Goal: Information Seeking & Learning: Learn about a topic

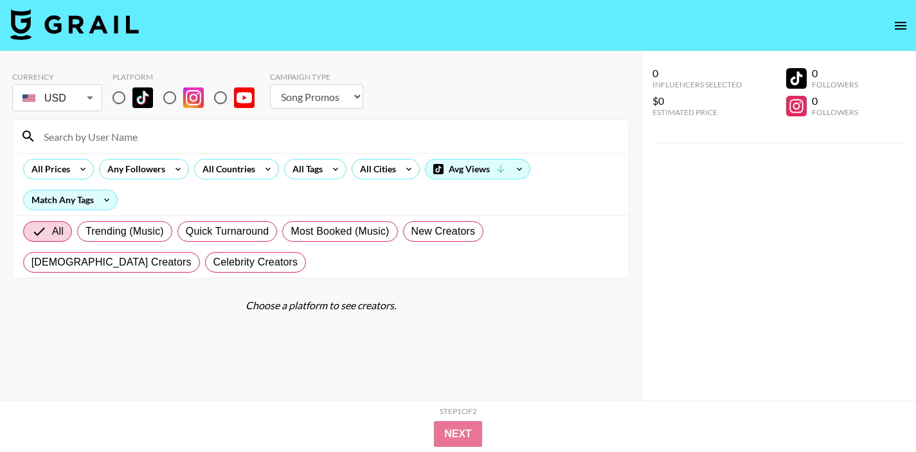
select select "Song"
click at [121, 94] on input "radio" at bounding box center [118, 97] width 27 height 27
radio input "true"
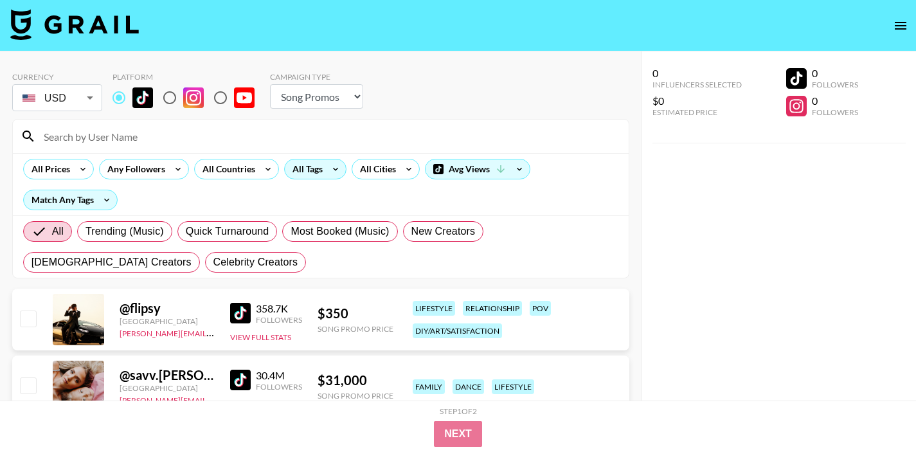
click at [295, 165] on div "All Tags" at bounding box center [305, 168] width 40 height 19
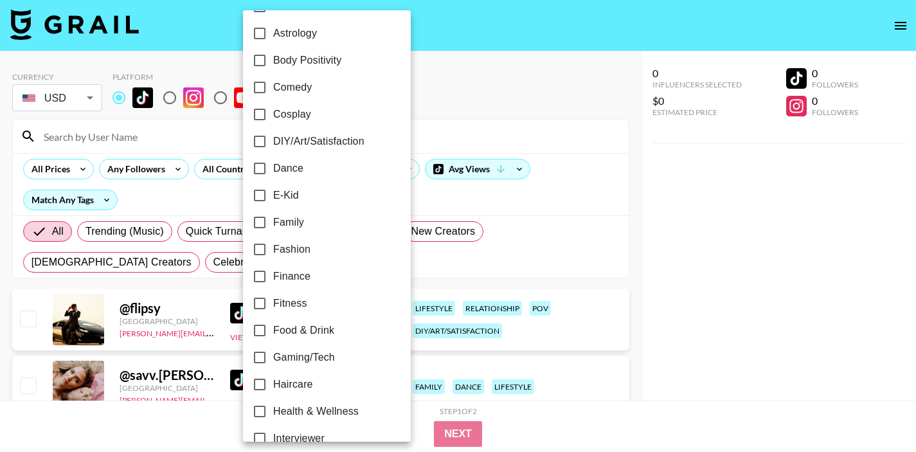
scroll to position [183, 0]
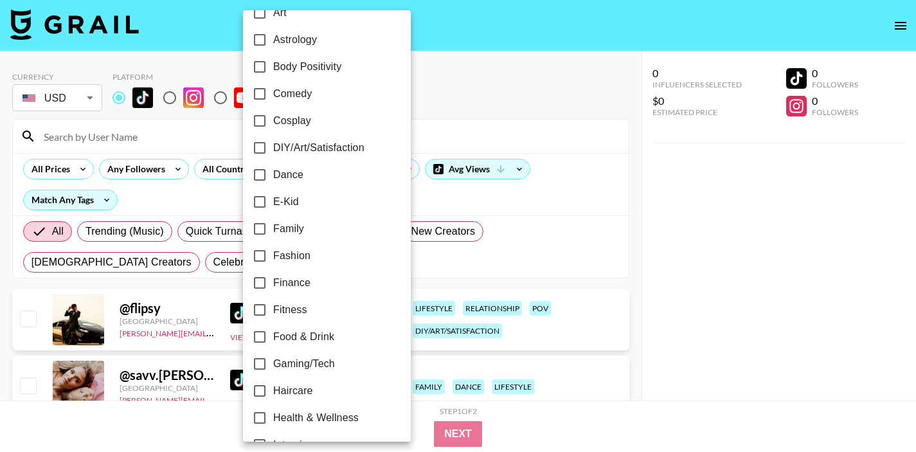
click at [291, 102] on label "Comedy" at bounding box center [318, 93] width 144 height 27
click at [273, 102] on input "Comedy" at bounding box center [259, 93] width 27 height 27
checkbox input "true"
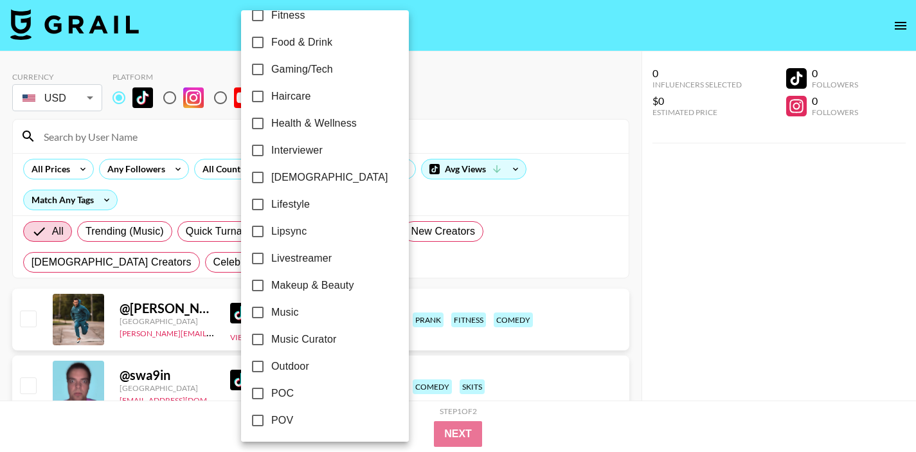
scroll to position [484, 0]
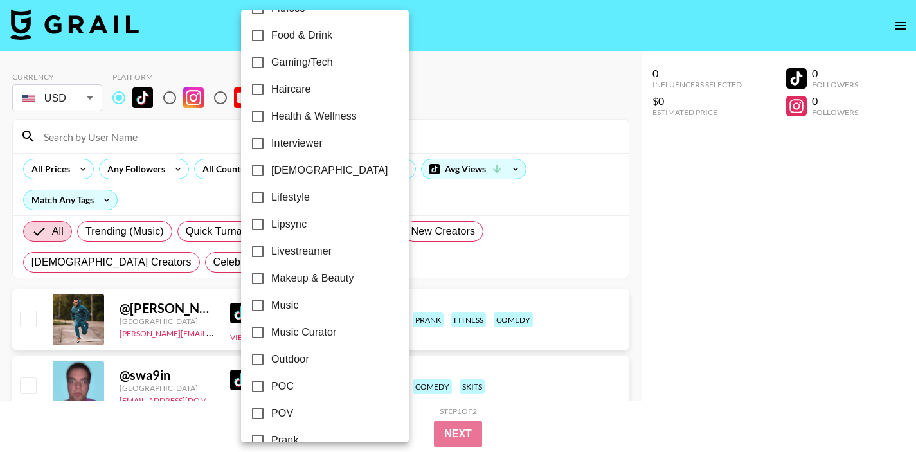
click at [286, 408] on span "POV" at bounding box center [282, 412] width 22 height 15
click at [271, 408] on input "POV" at bounding box center [257, 413] width 27 height 27
checkbox input "true"
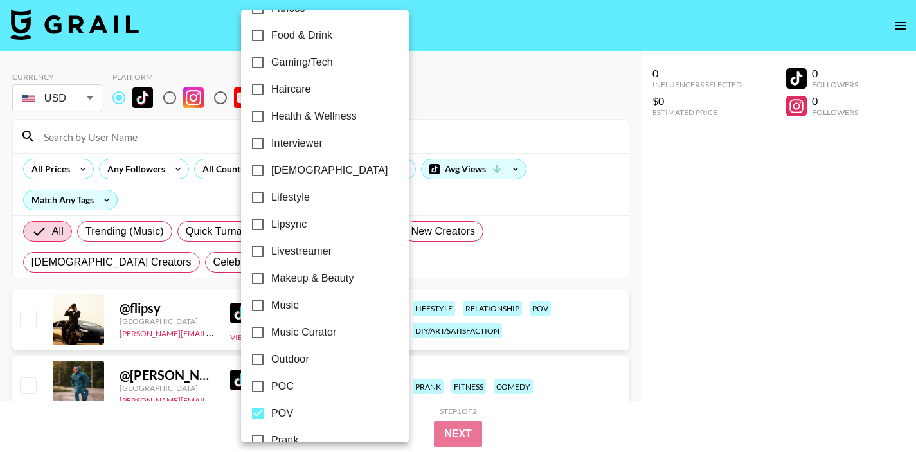
click at [520, 138] on div at bounding box center [458, 226] width 916 height 452
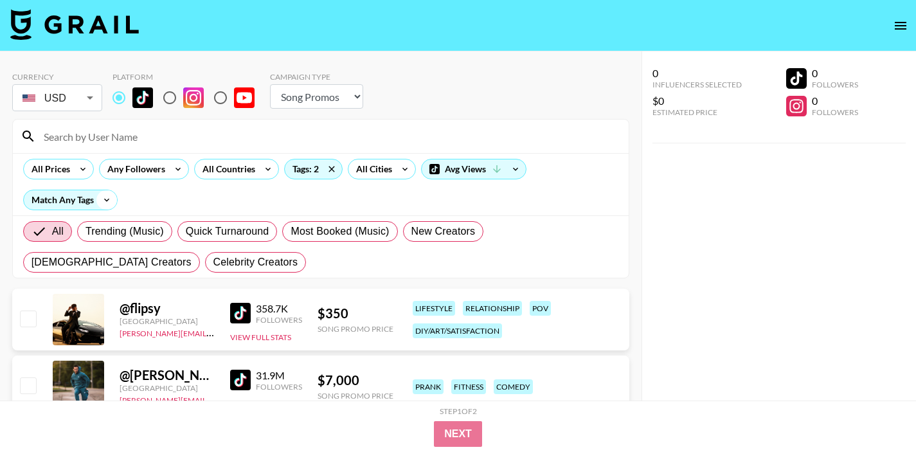
click at [107, 203] on icon at bounding box center [106, 199] width 21 height 19
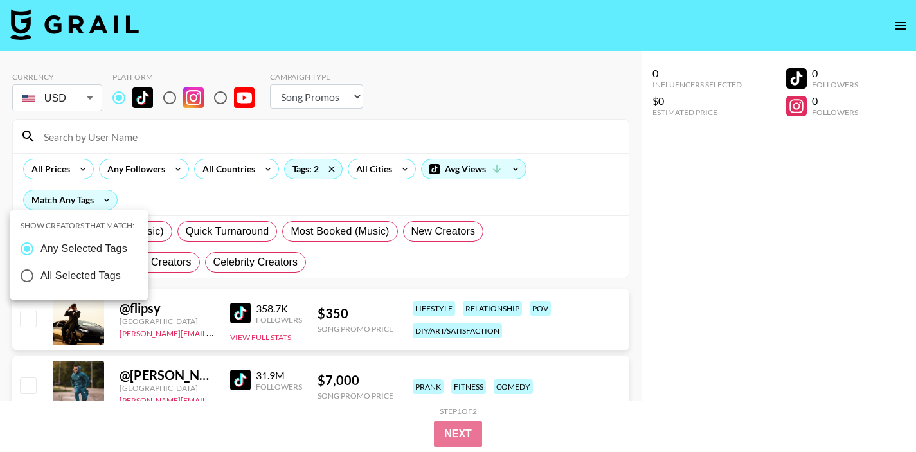
click at [99, 274] on span "All Selected Tags" at bounding box center [80, 275] width 80 height 15
click at [40, 274] on input "All Selected Tags" at bounding box center [26, 275] width 27 height 27
radio input "true"
radio input "false"
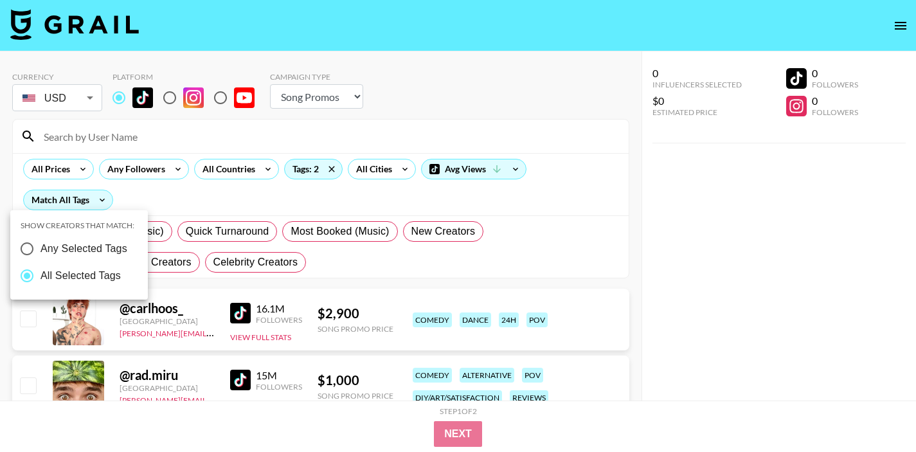
click at [116, 136] on div at bounding box center [458, 226] width 916 height 452
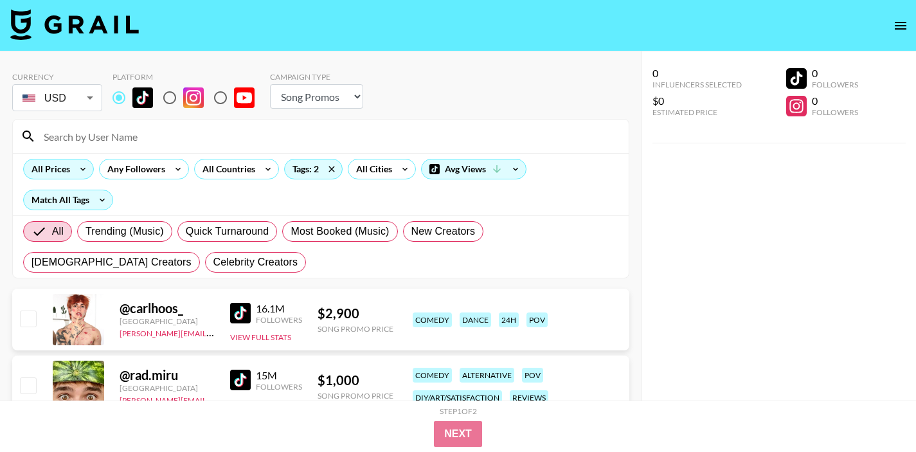
click at [81, 164] on icon at bounding box center [83, 168] width 21 height 19
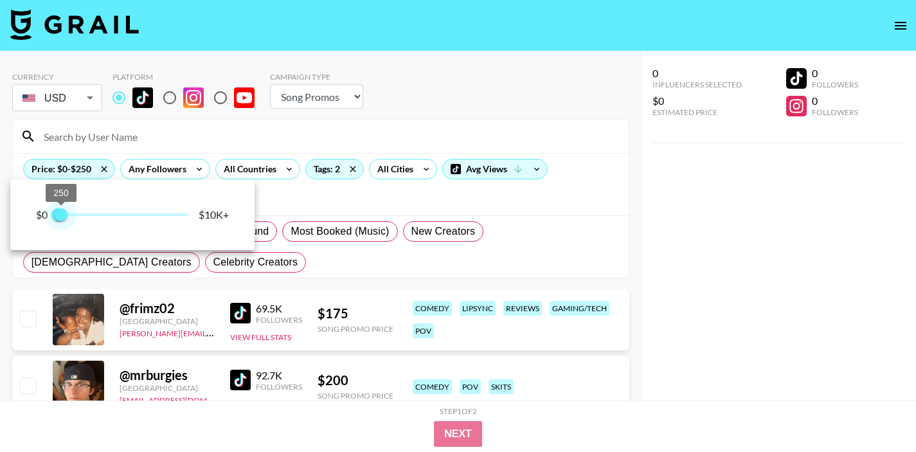
type input "500"
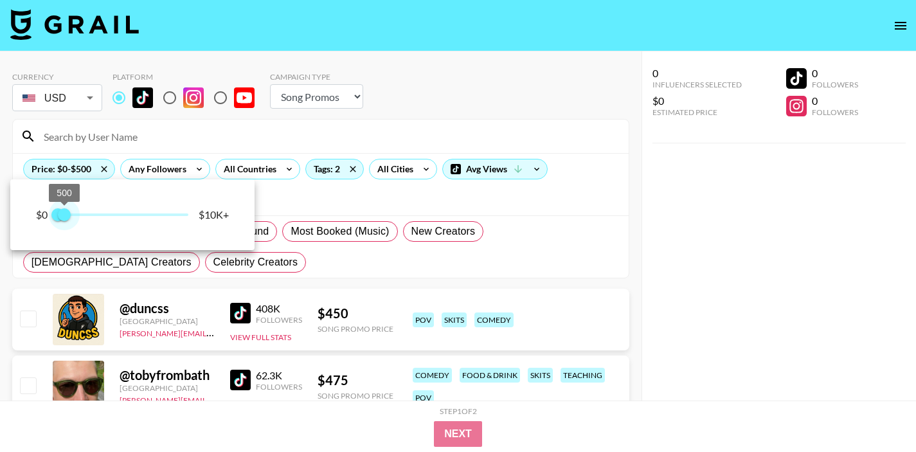
drag, startPoint x: 174, startPoint y: 214, endPoint x: 64, endPoint y: 222, distance: 110.2
click at [64, 221] on span "500" at bounding box center [64, 214] width 13 height 13
click at [580, 103] on div at bounding box center [458, 226] width 916 height 452
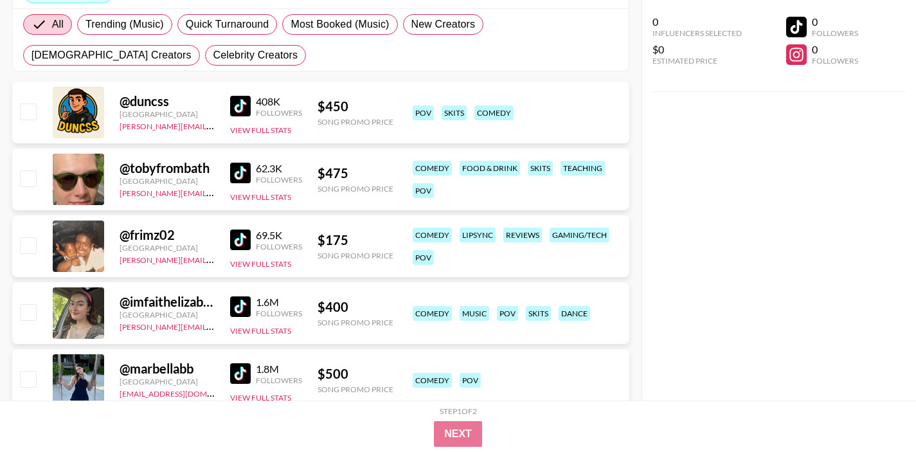
scroll to position [210, 0]
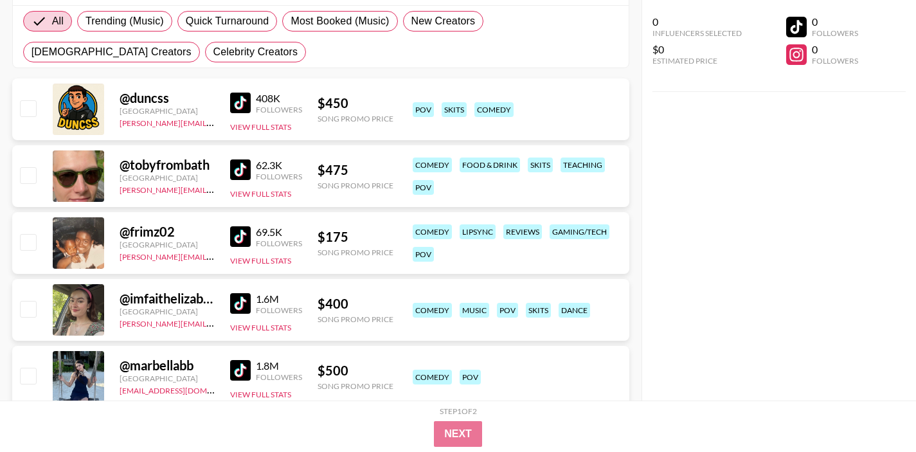
click at [240, 107] on img at bounding box center [240, 103] width 21 height 21
click at [245, 174] on img at bounding box center [240, 169] width 21 height 21
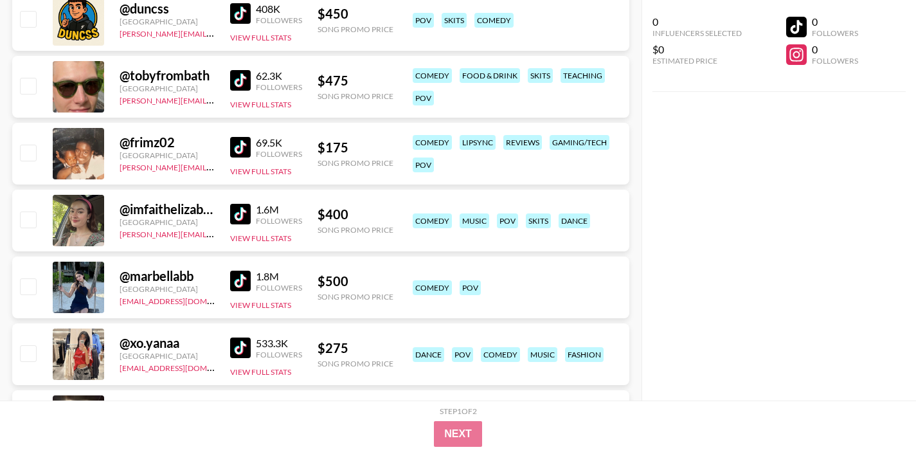
scroll to position [317, 0]
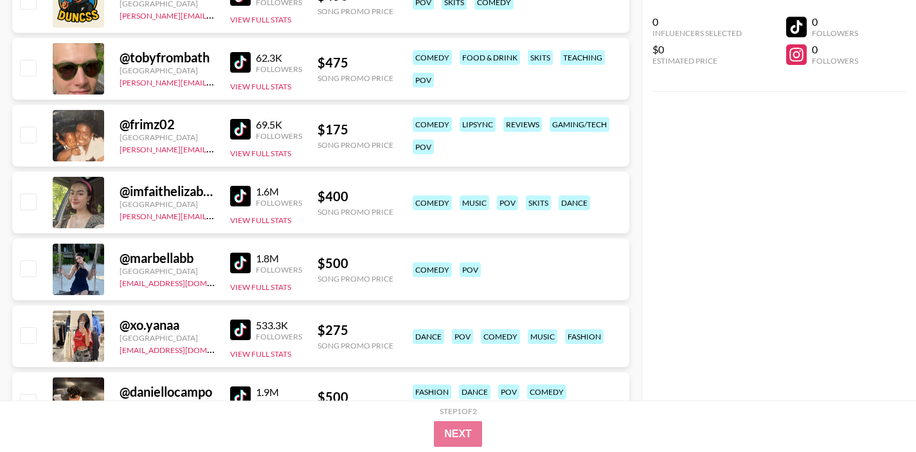
click at [243, 128] on img at bounding box center [240, 129] width 21 height 21
click at [248, 202] on img at bounding box center [240, 196] width 21 height 21
click at [240, 260] on img at bounding box center [240, 262] width 21 height 21
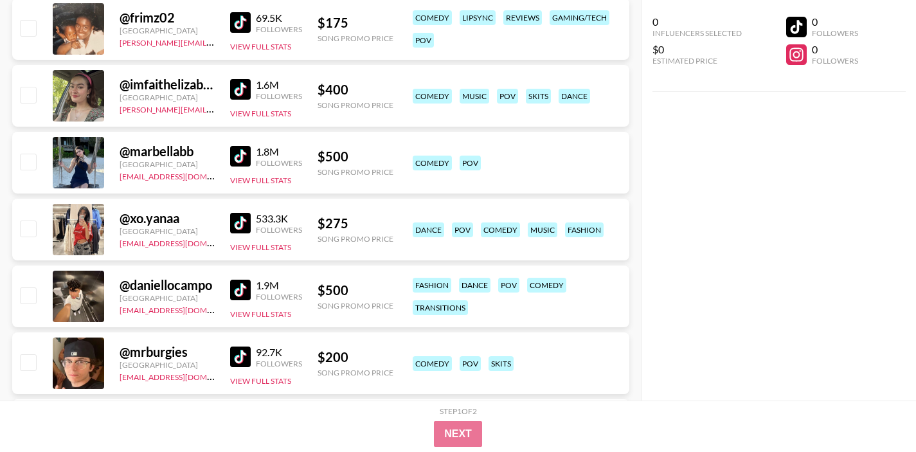
scroll to position [430, 0]
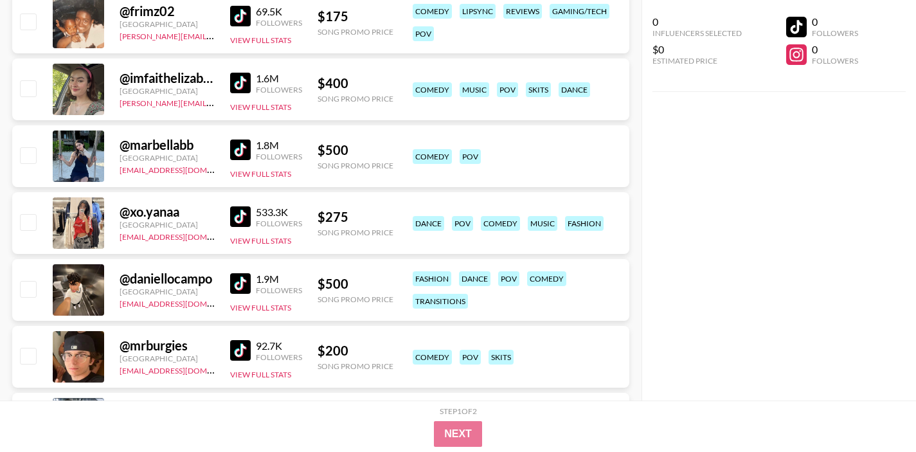
click at [242, 213] on img at bounding box center [240, 216] width 21 height 21
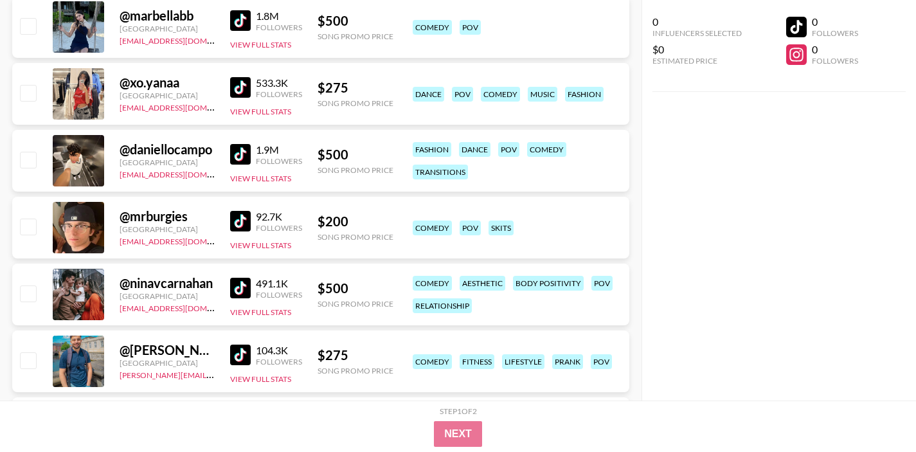
scroll to position [562, 0]
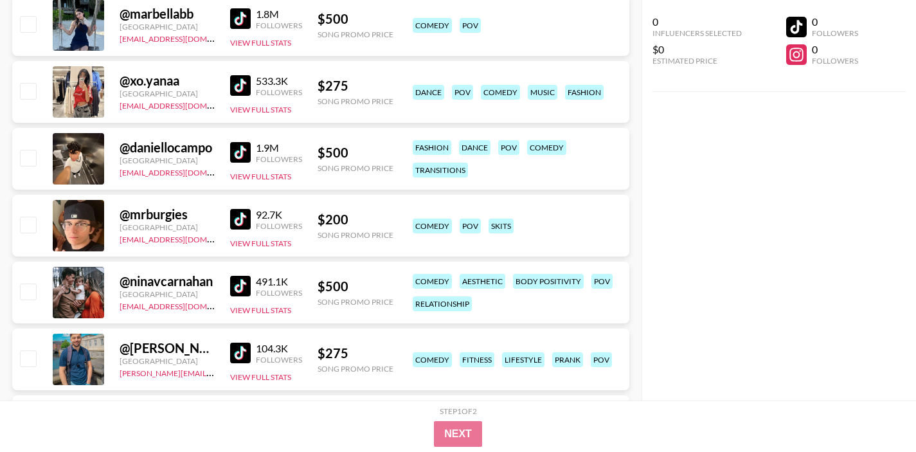
click at [239, 223] on img at bounding box center [240, 219] width 21 height 21
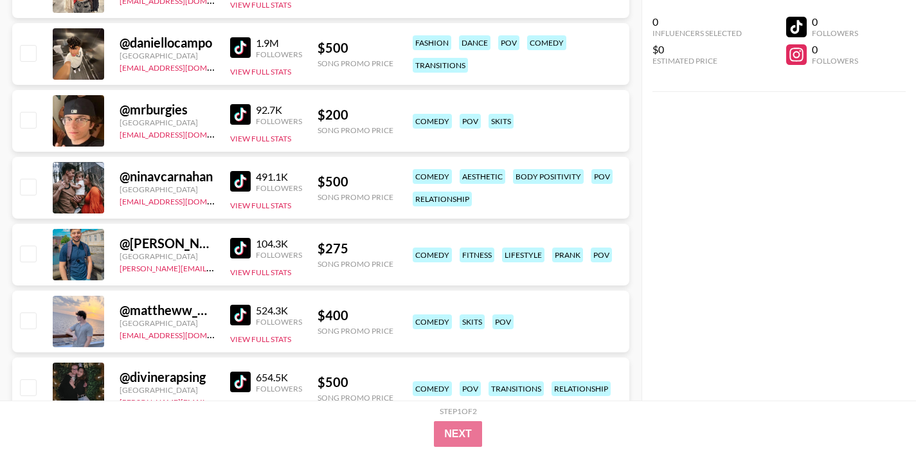
scroll to position [671, 0]
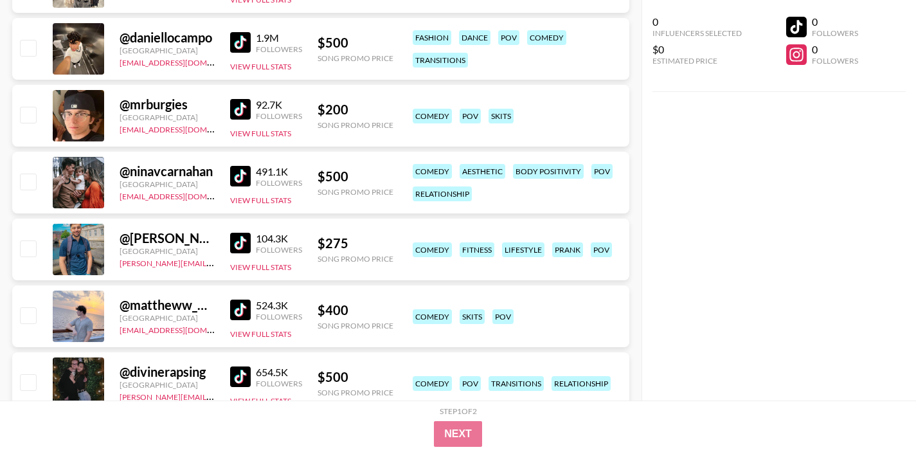
click at [245, 177] on img at bounding box center [240, 176] width 21 height 21
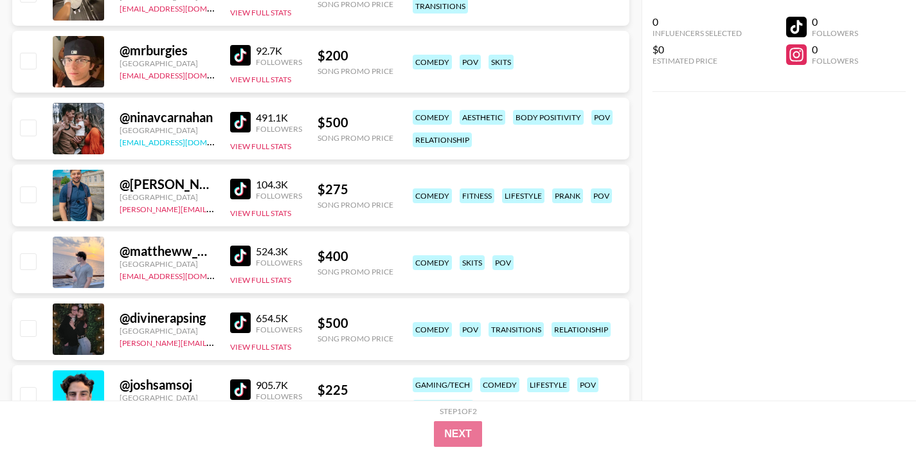
scroll to position [738, 0]
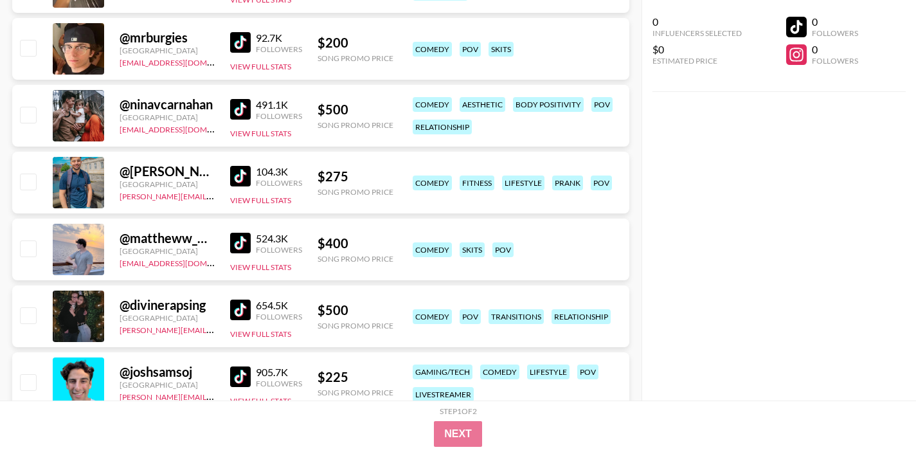
click at [242, 177] on img at bounding box center [240, 176] width 21 height 21
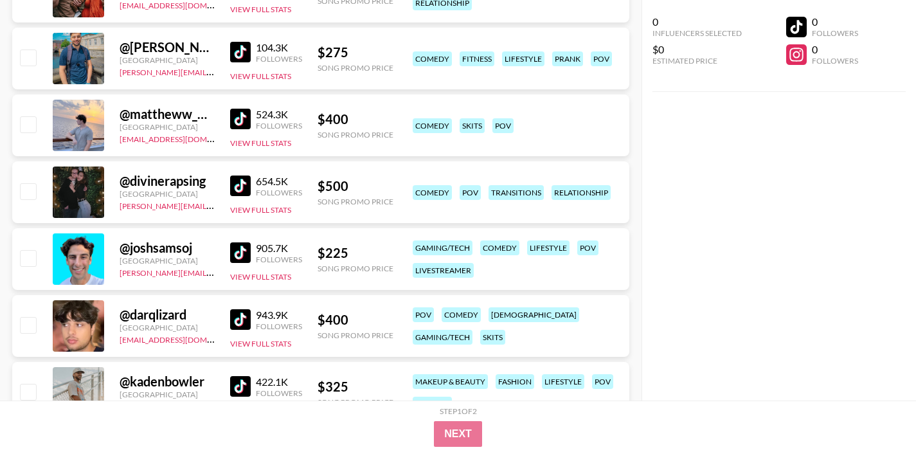
scroll to position [867, 0]
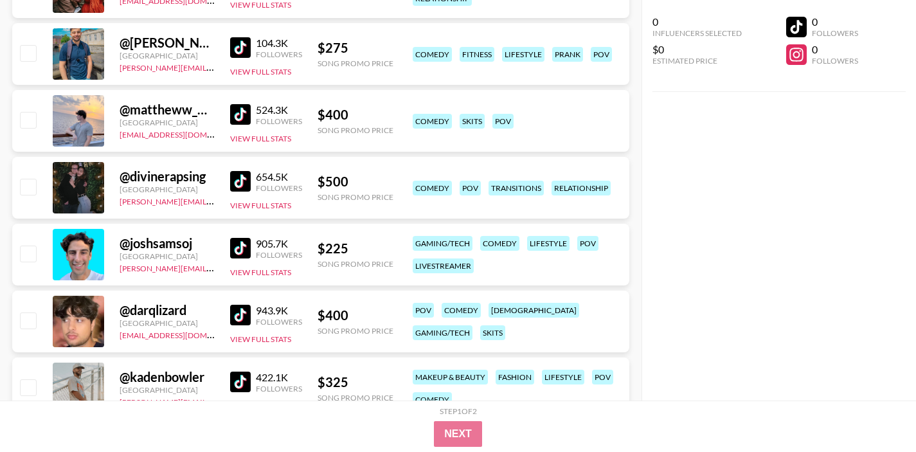
click at [235, 113] on img at bounding box center [240, 114] width 21 height 21
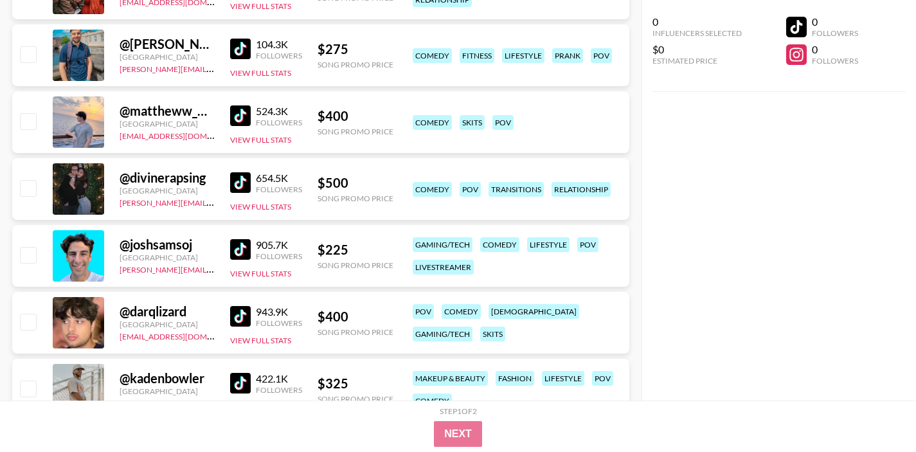
click at [234, 180] on img at bounding box center [240, 182] width 21 height 21
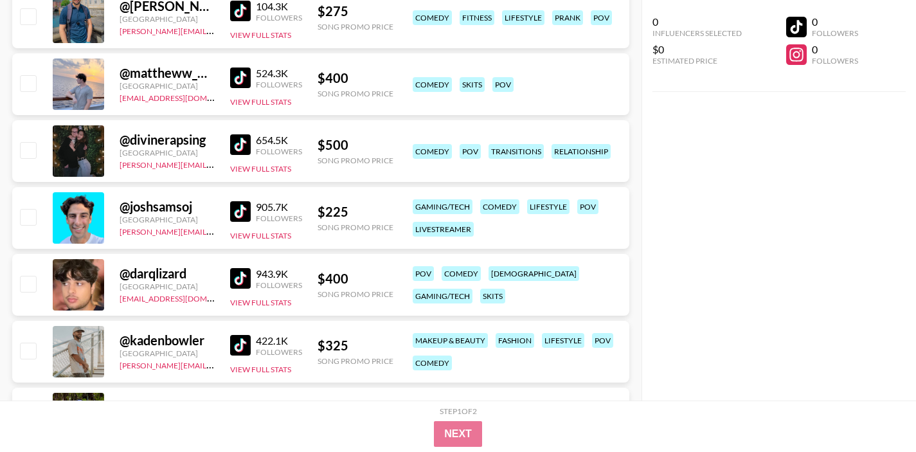
scroll to position [904, 0]
click at [234, 214] on img at bounding box center [240, 210] width 21 height 21
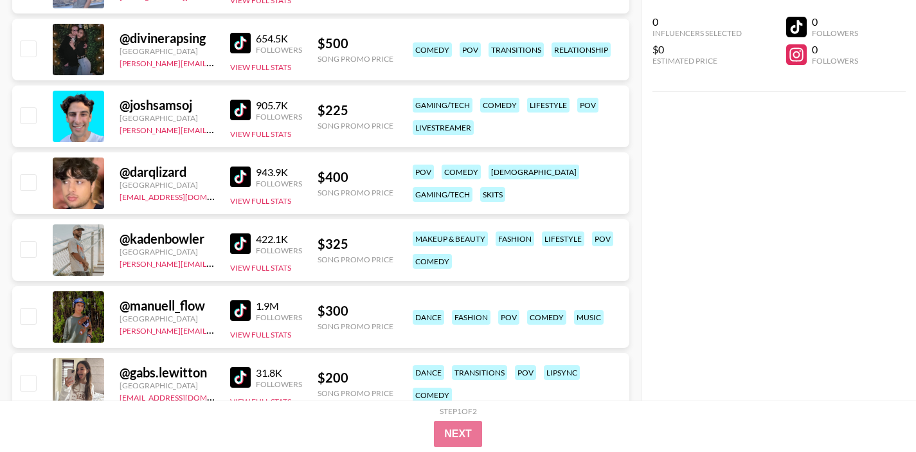
scroll to position [1050, 0]
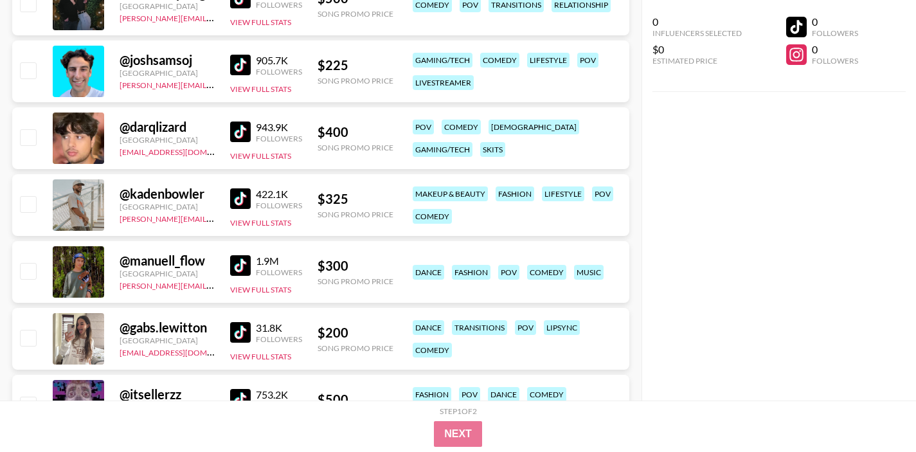
click at [240, 132] on img at bounding box center [240, 131] width 21 height 21
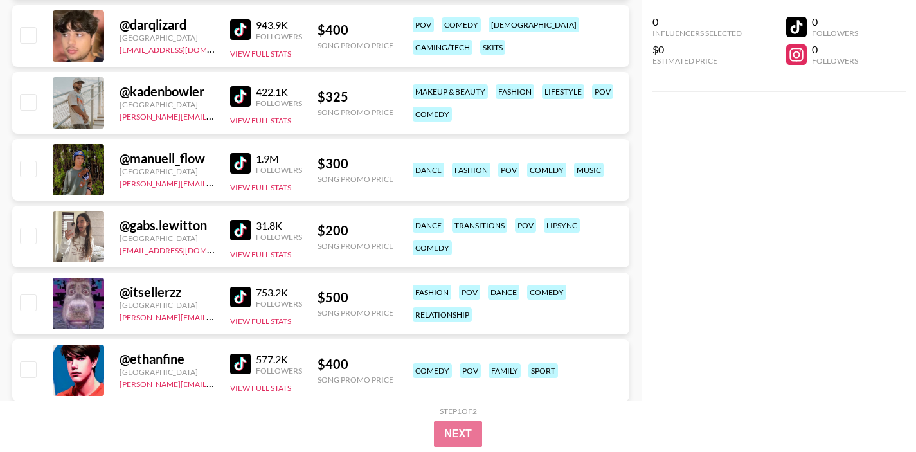
scroll to position [1158, 0]
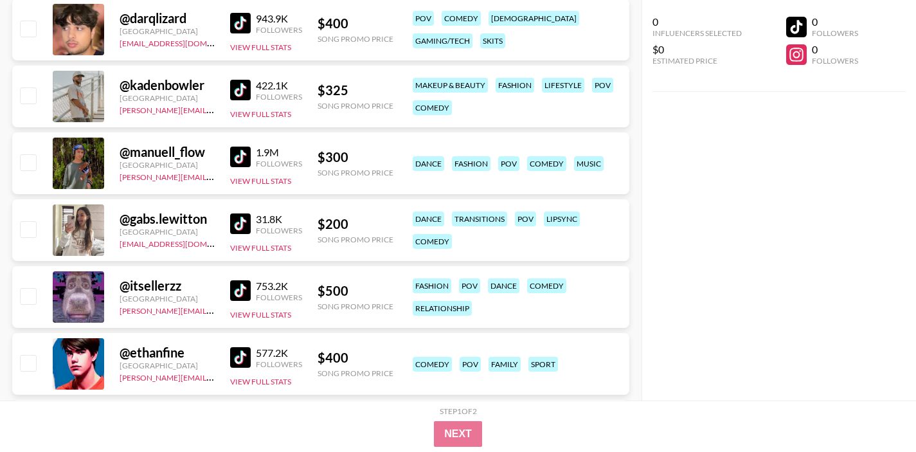
click at [241, 96] on img at bounding box center [240, 90] width 21 height 21
click at [236, 161] on img at bounding box center [240, 156] width 21 height 21
click at [247, 227] on img at bounding box center [240, 223] width 21 height 21
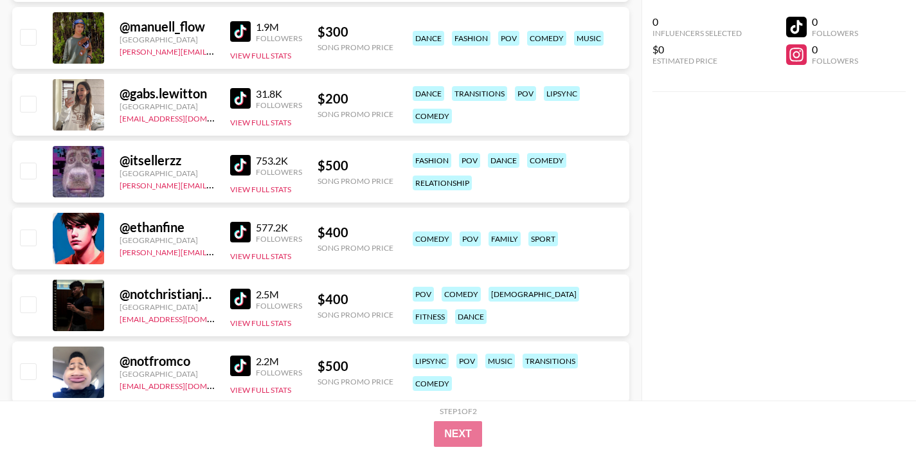
scroll to position [1285, 0]
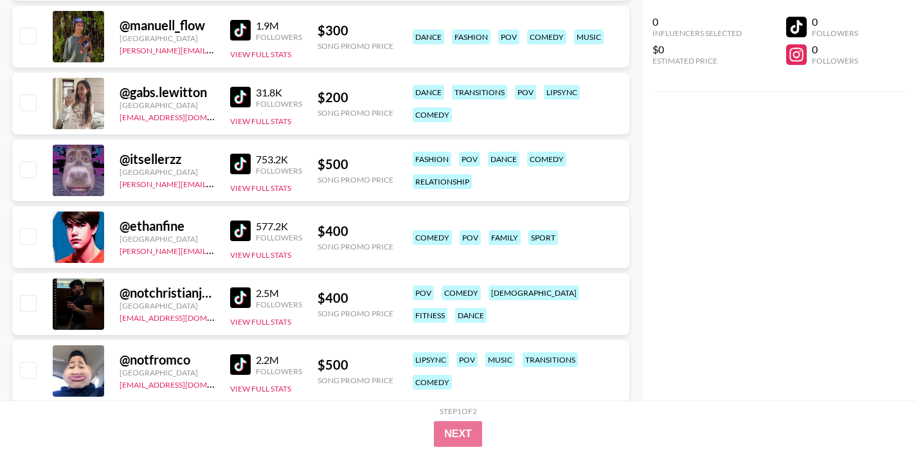
click at [240, 170] on img at bounding box center [240, 164] width 21 height 21
click at [242, 229] on img at bounding box center [240, 230] width 21 height 21
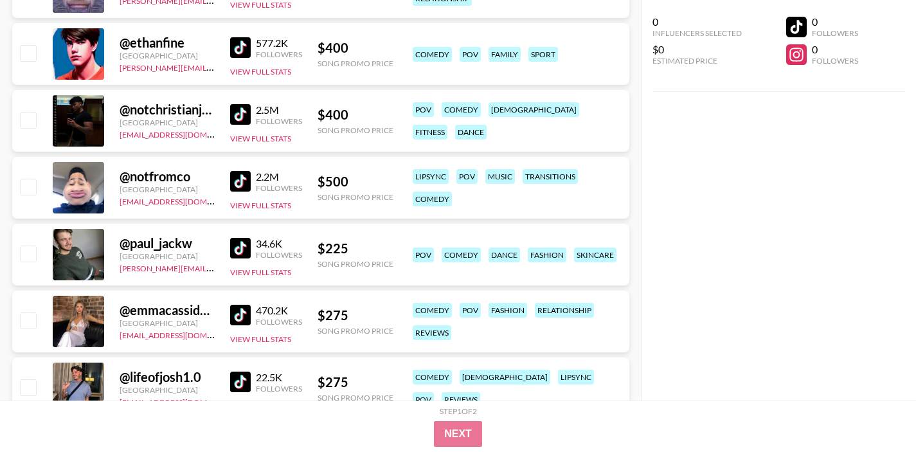
scroll to position [1471, 0]
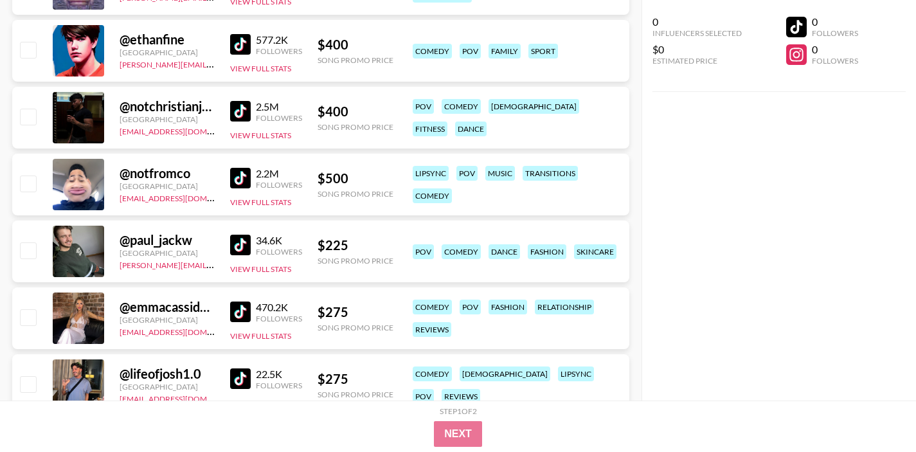
click at [239, 179] on img at bounding box center [240, 178] width 21 height 21
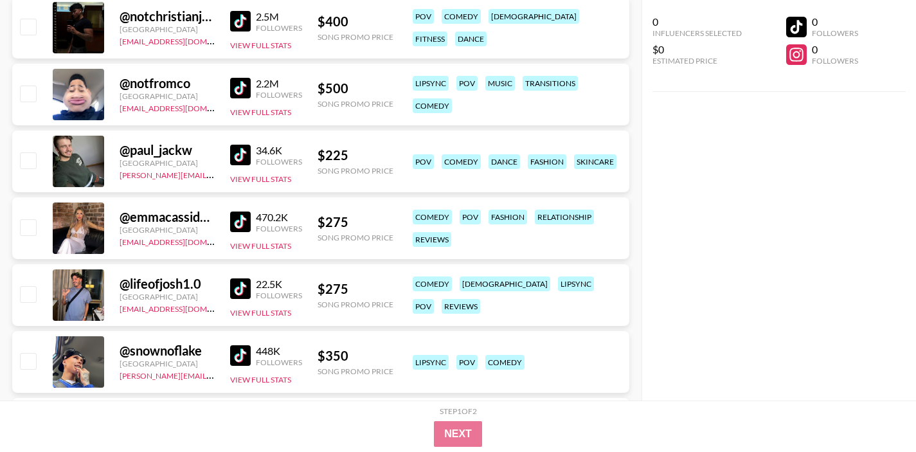
scroll to position [1566, 0]
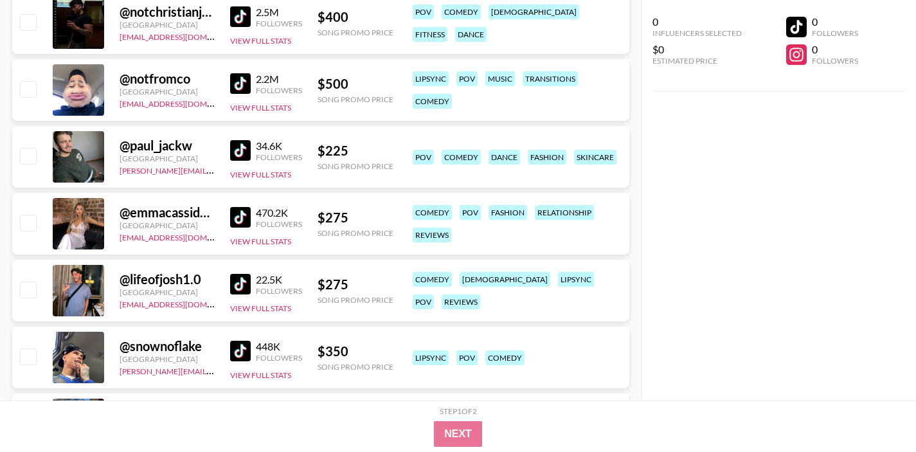
click at [235, 217] on img at bounding box center [240, 217] width 21 height 21
click at [240, 289] on img at bounding box center [240, 284] width 21 height 21
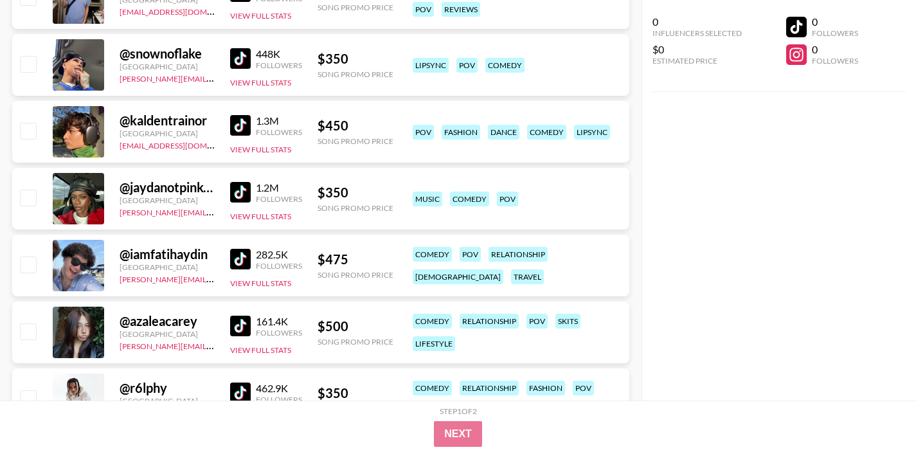
scroll to position [1859, 0]
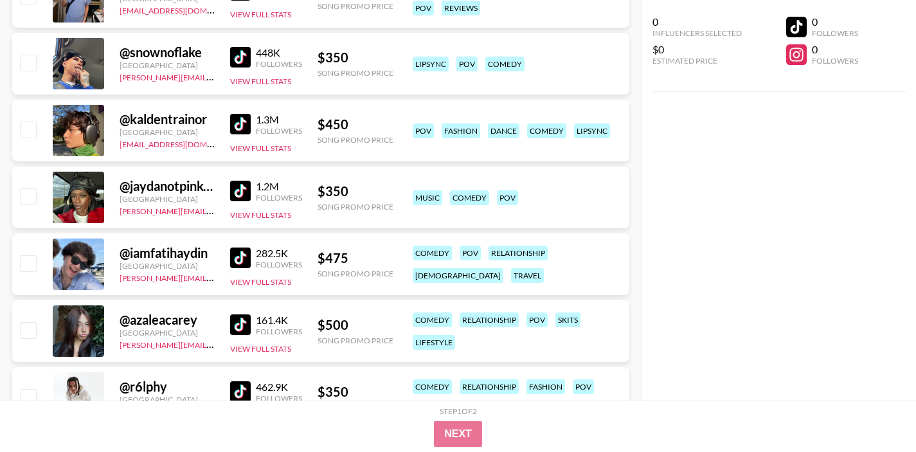
click at [242, 60] on img at bounding box center [240, 57] width 21 height 21
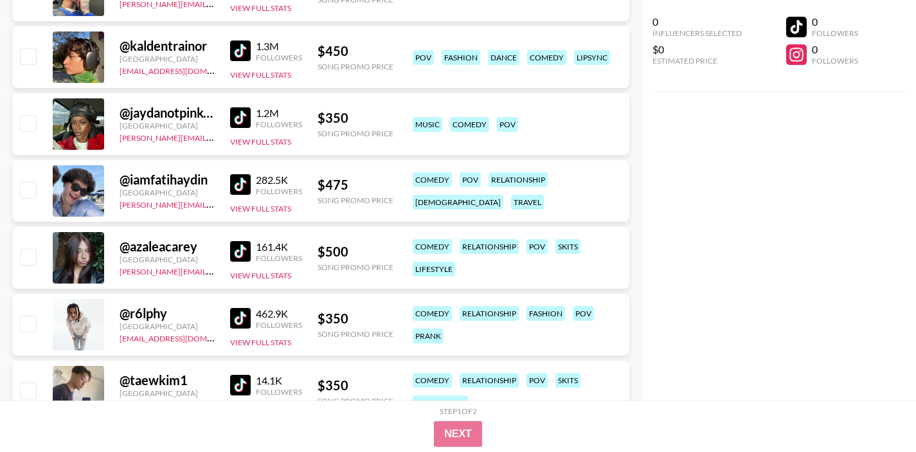
scroll to position [1933, 0]
click at [241, 116] on img at bounding box center [240, 117] width 21 height 21
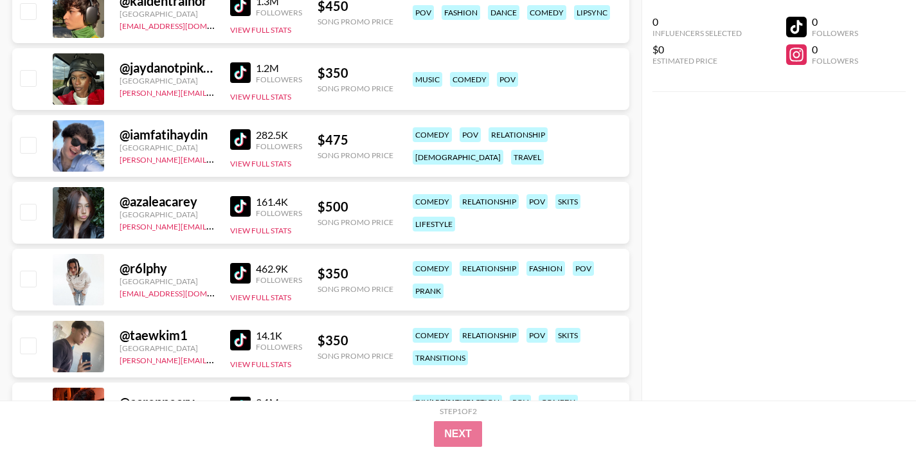
scroll to position [1970, 0]
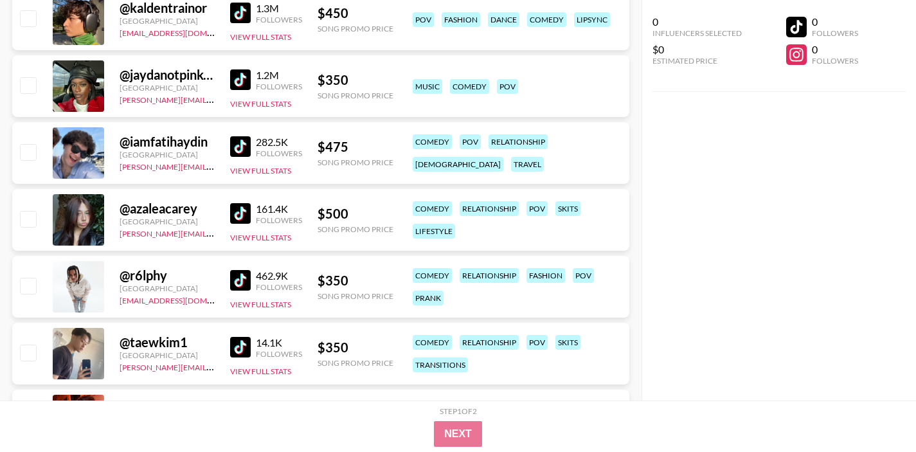
click at [245, 146] on img at bounding box center [240, 146] width 21 height 21
click at [238, 222] on img at bounding box center [240, 213] width 21 height 21
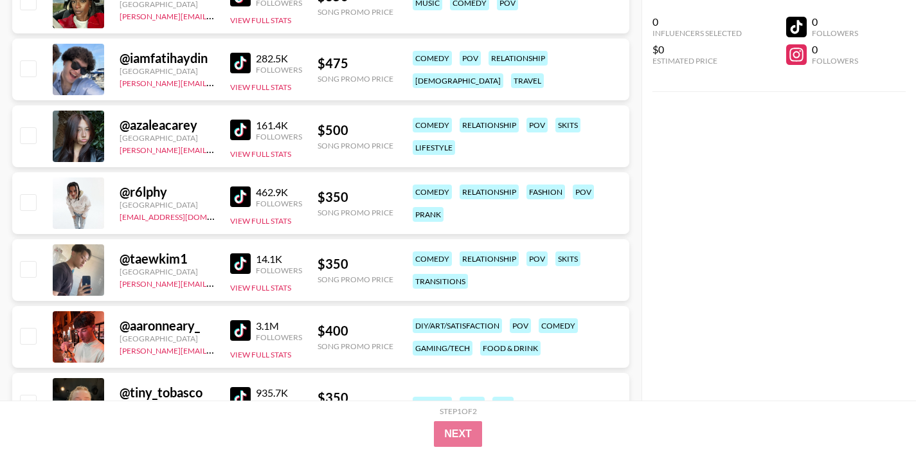
scroll to position [2073, 0]
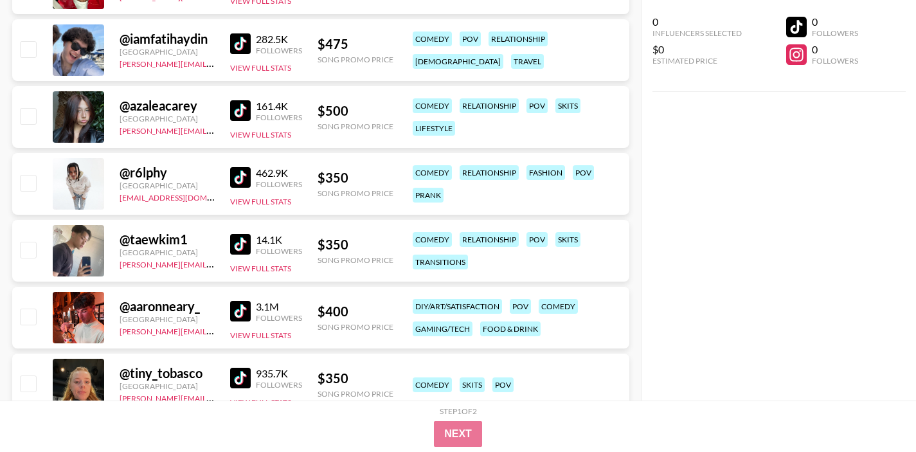
click at [243, 185] on img at bounding box center [240, 177] width 21 height 21
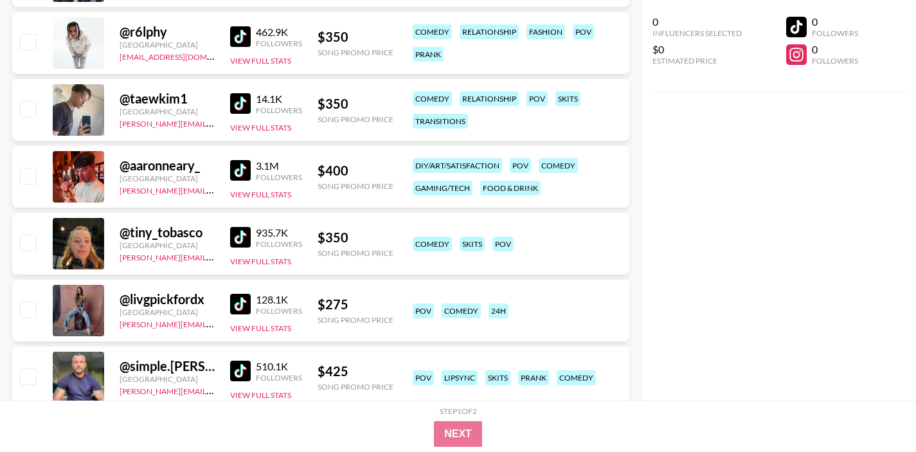
scroll to position [2216, 0]
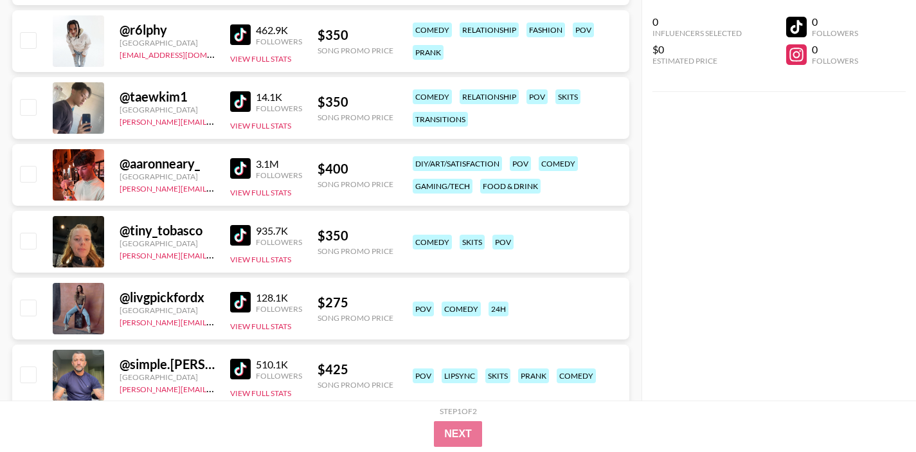
click at [238, 99] on img at bounding box center [240, 101] width 21 height 21
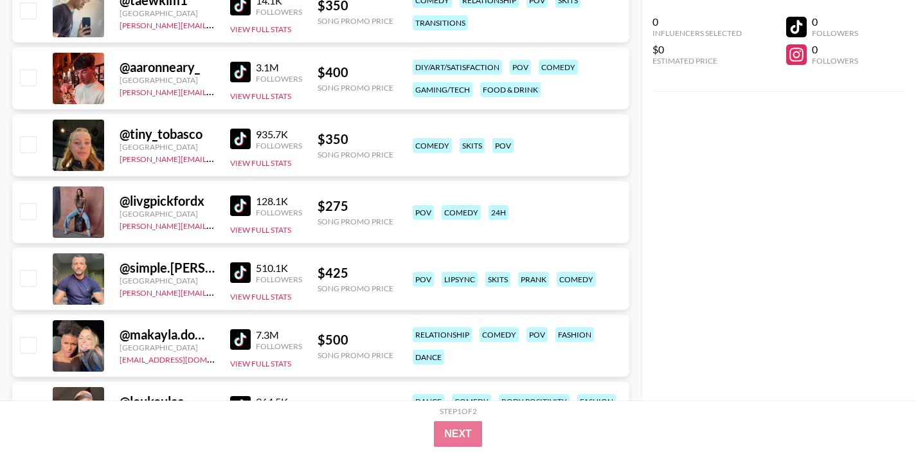
scroll to position [2315, 0]
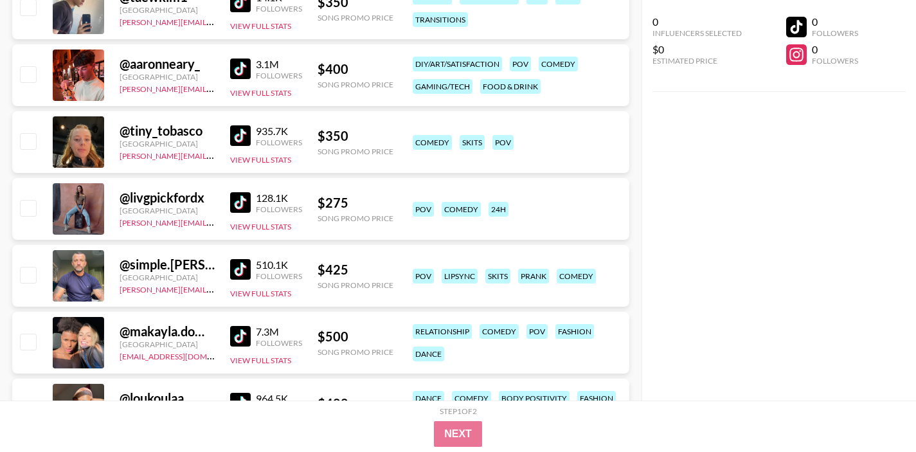
click at [234, 137] on img at bounding box center [240, 135] width 21 height 21
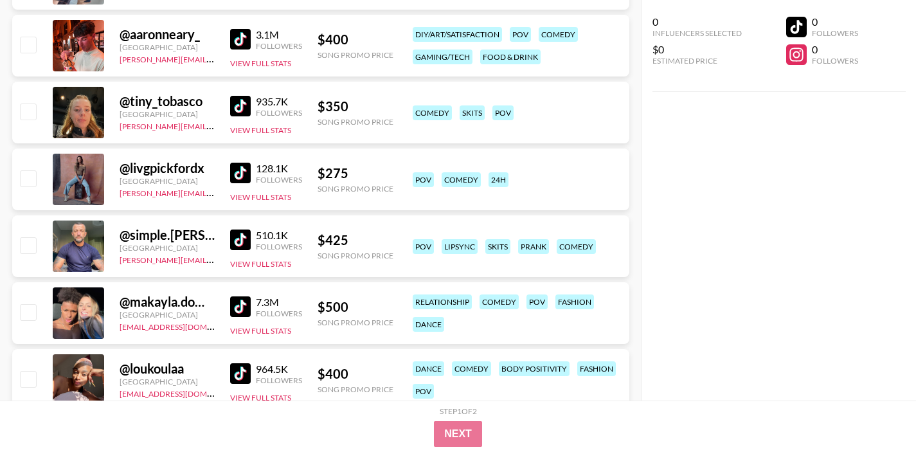
scroll to position [2348, 0]
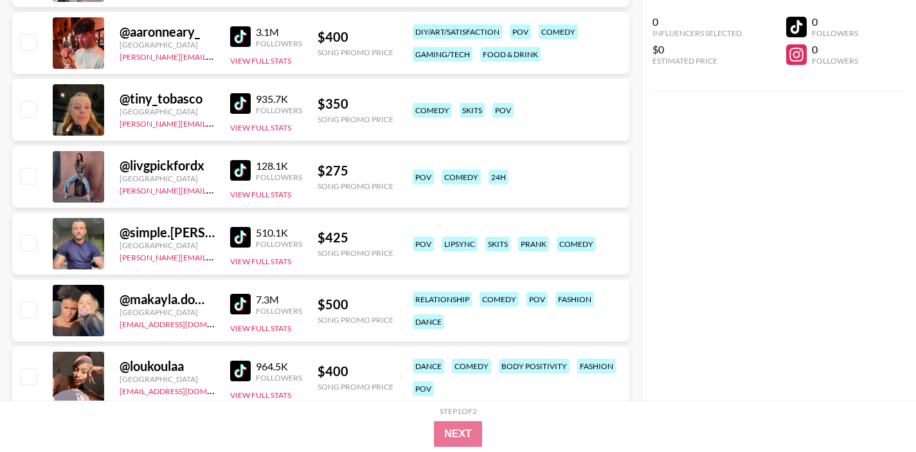
click at [236, 167] on img at bounding box center [240, 170] width 21 height 21
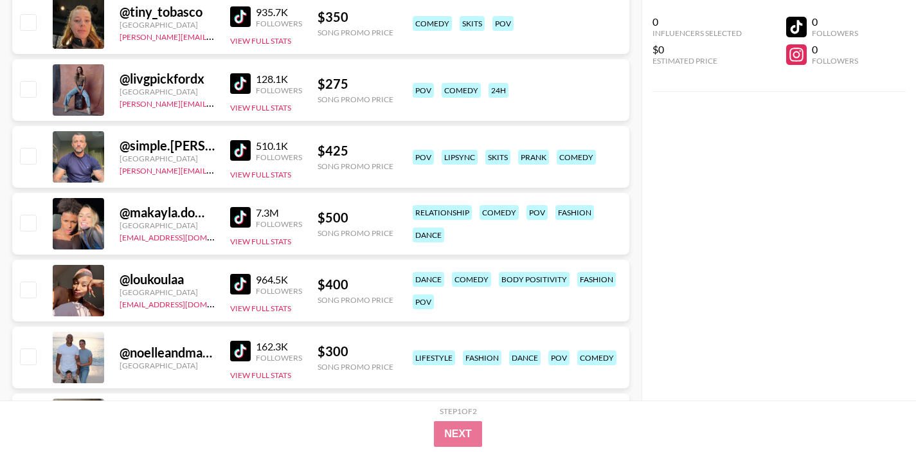
scroll to position [2439, 0]
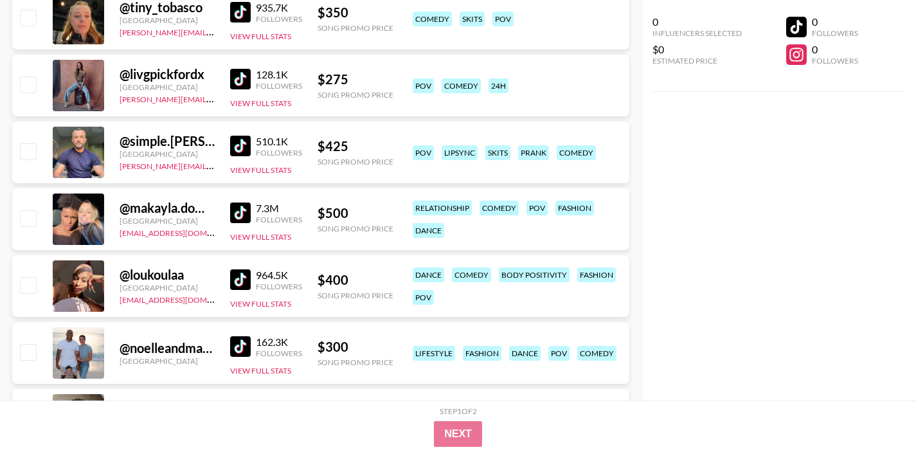
click at [240, 217] on img at bounding box center [240, 212] width 21 height 21
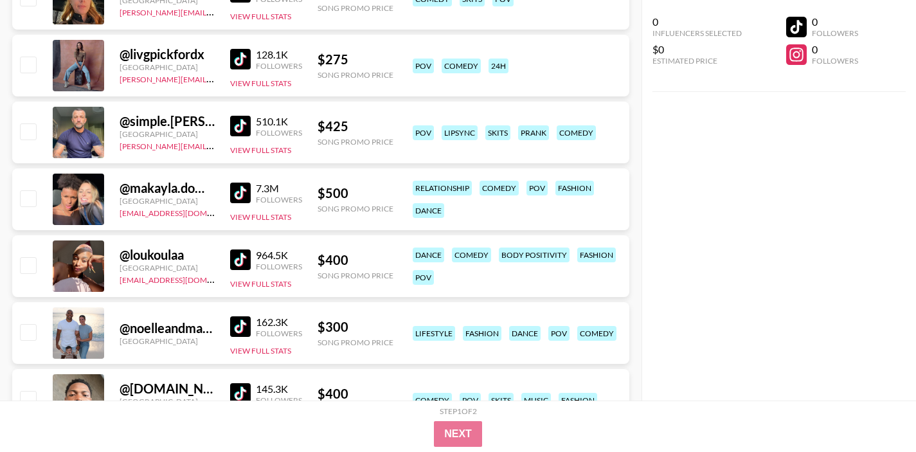
scroll to position [2461, 0]
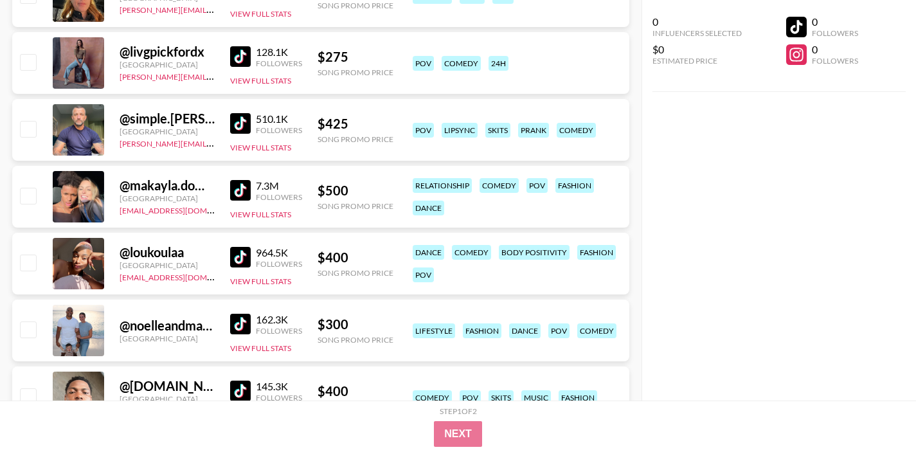
click at [245, 55] on img at bounding box center [240, 56] width 21 height 21
click at [237, 125] on img at bounding box center [240, 123] width 21 height 21
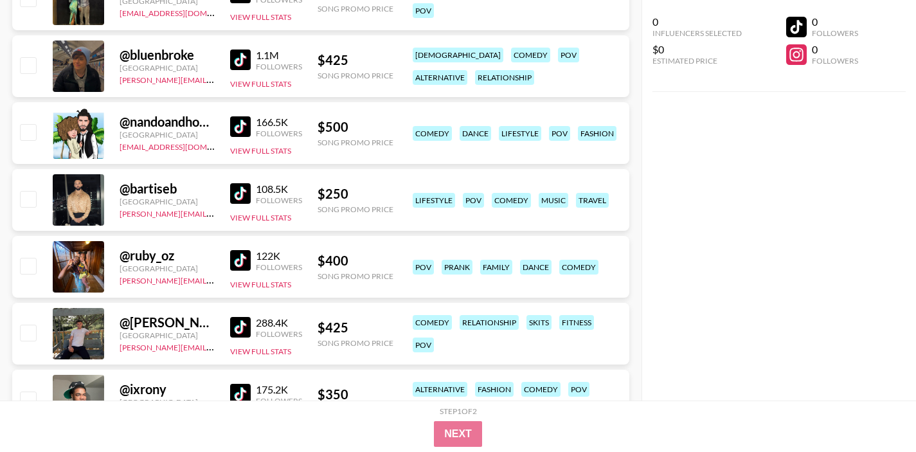
scroll to position [3127, 0]
click at [241, 257] on img at bounding box center [240, 259] width 21 height 21
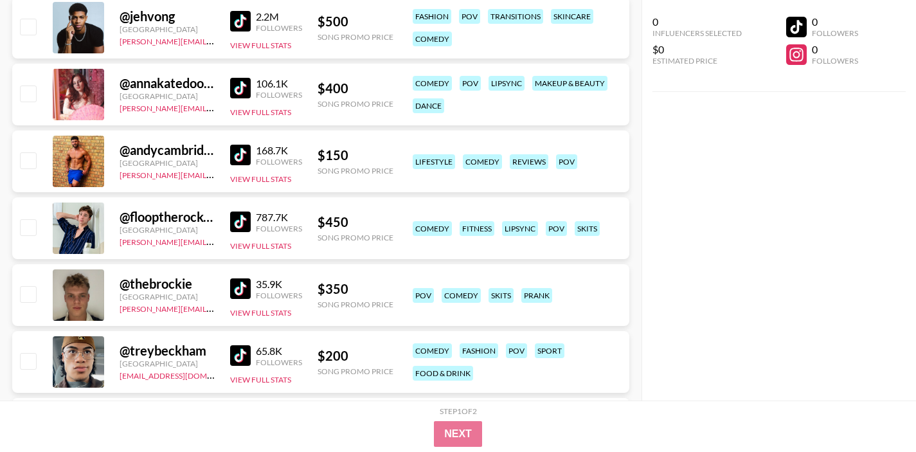
scroll to position [3566, 0]
click at [252, 288] on link at bounding box center [243, 288] width 26 height 21
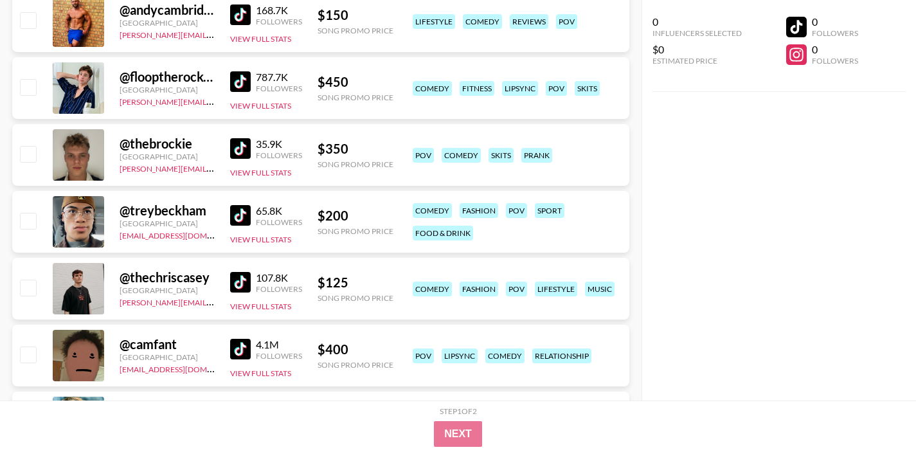
scroll to position [3710, 0]
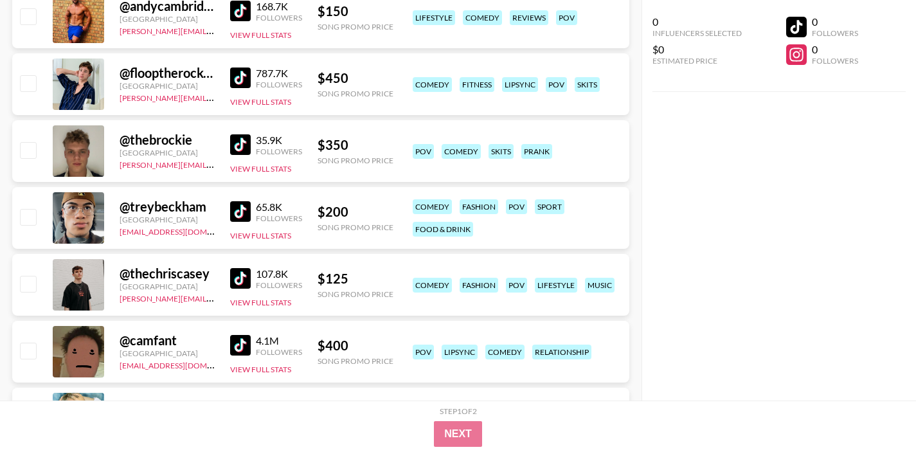
click at [244, 275] on img at bounding box center [240, 278] width 21 height 21
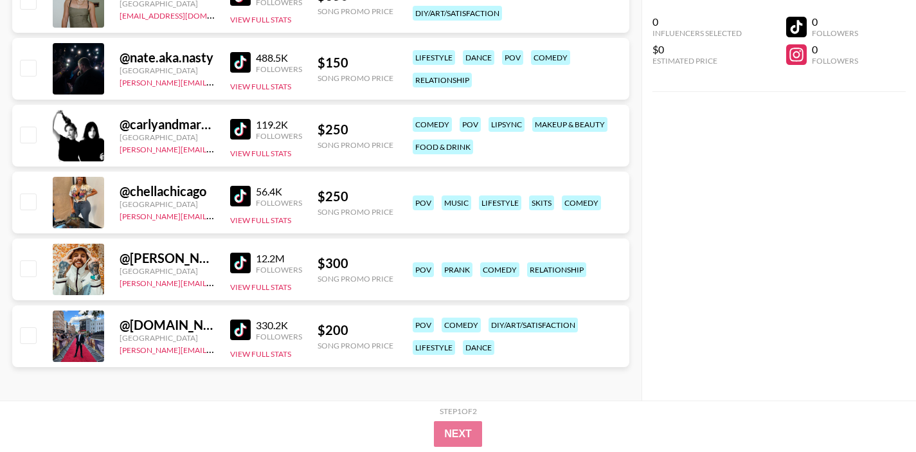
scroll to position [4863, 0]
